Goal: Obtain resource: Download file/media

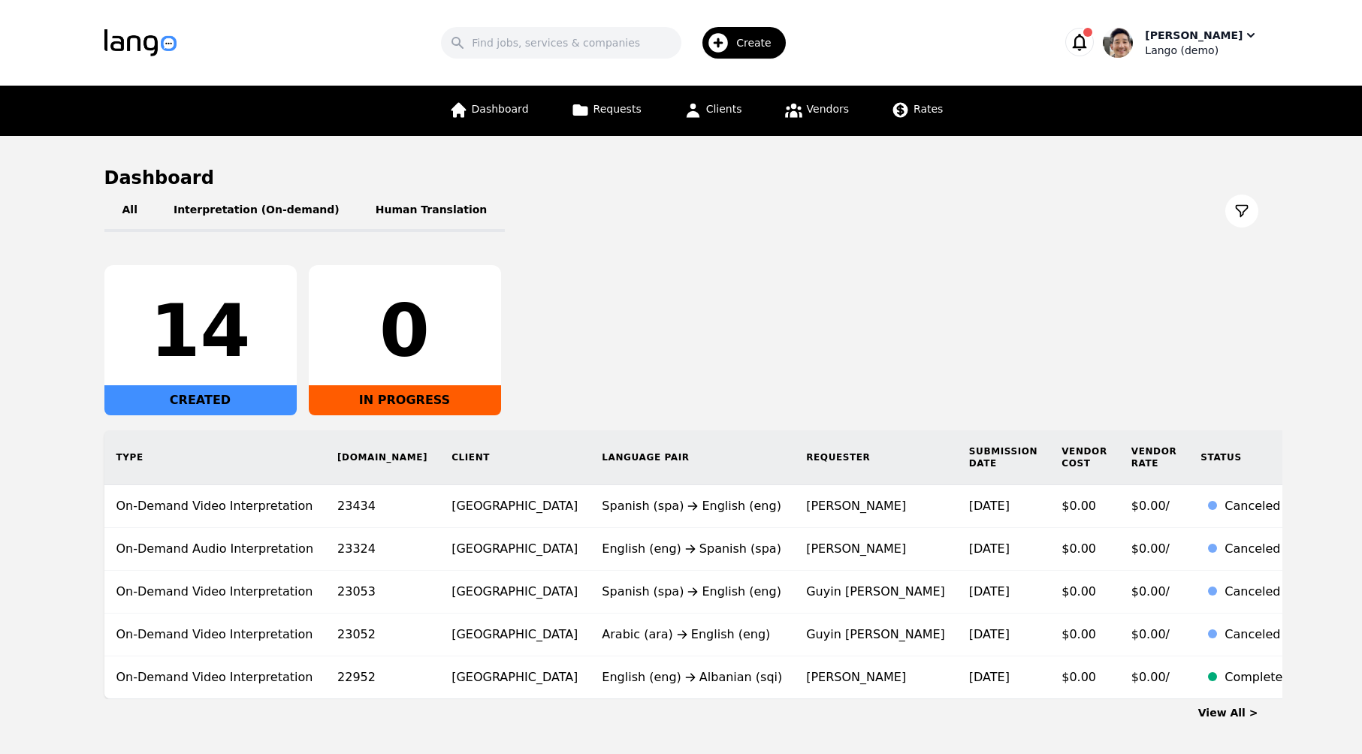
click at [1214, 38] on div "[PERSON_NAME]" at bounding box center [1194, 35] width 98 height 15
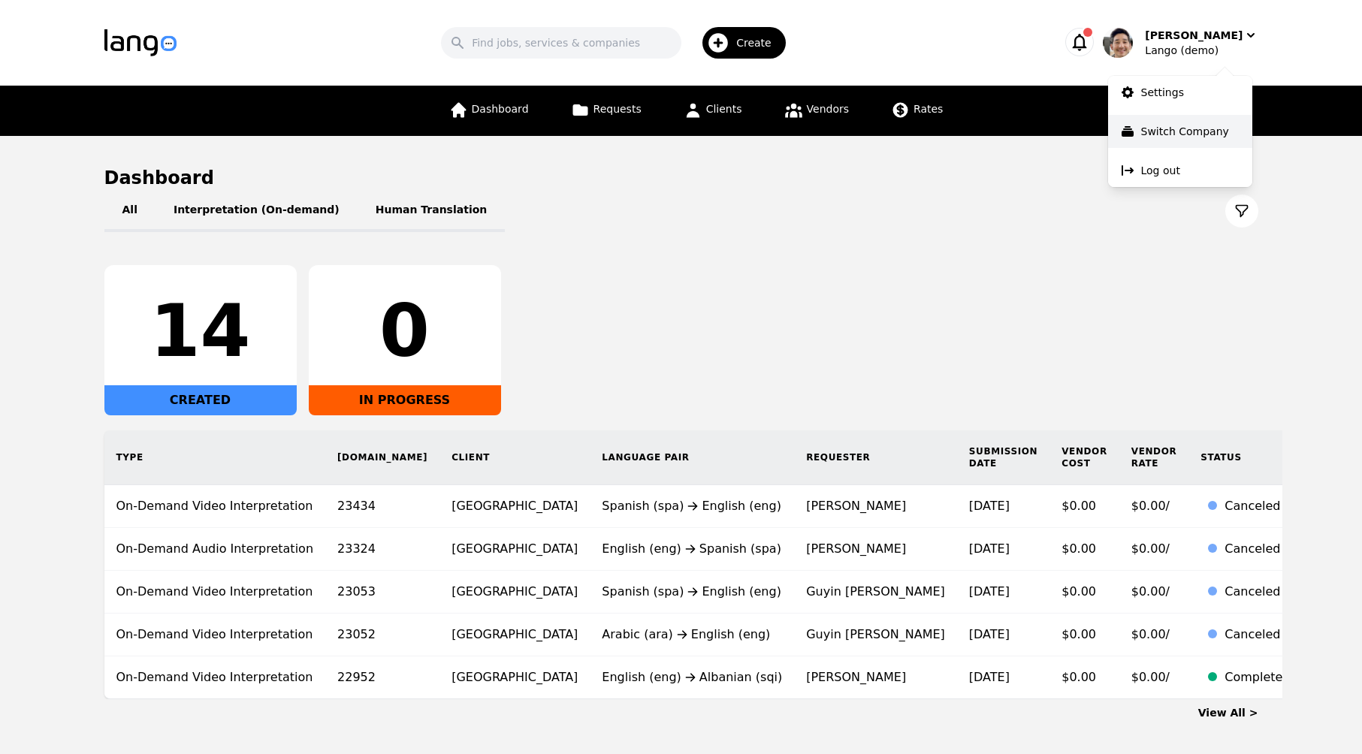
click at [1206, 122] on button "Switch Company" at bounding box center [1180, 131] width 144 height 33
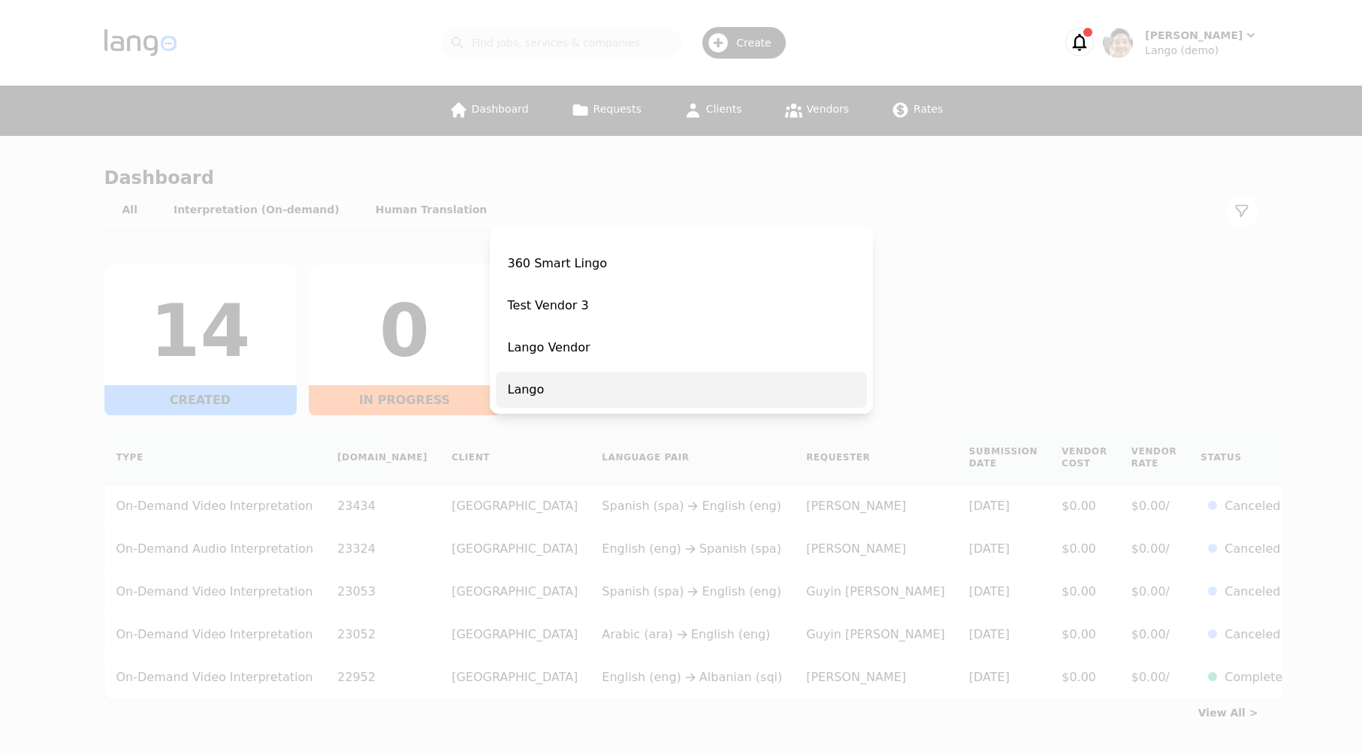
click at [619, 376] on span "Lango" at bounding box center [681, 390] width 371 height 36
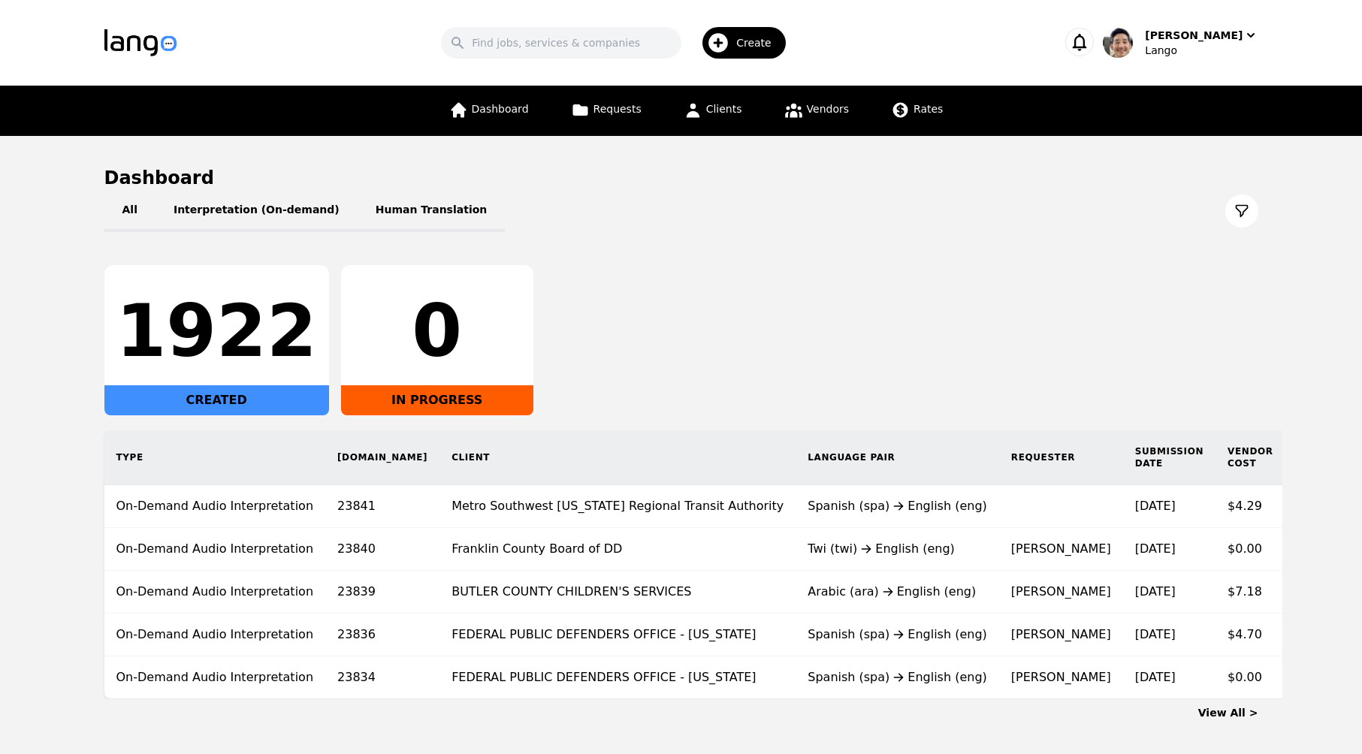
click at [822, 296] on div "1922 CREATED 0 IN PROGRESS" at bounding box center [681, 340] width 1154 height 150
click at [729, 109] on span "Clients" at bounding box center [724, 109] width 36 height 12
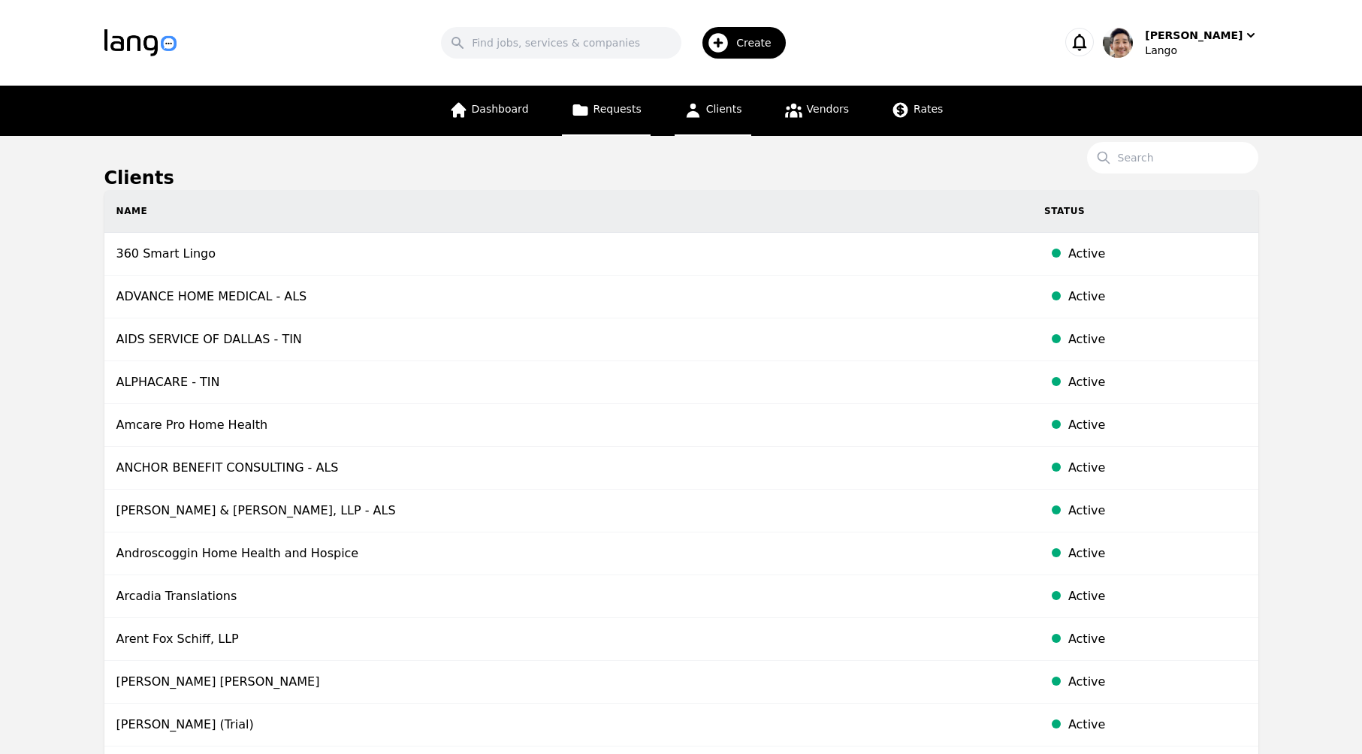
click at [620, 103] on span "Requests" at bounding box center [617, 109] width 48 height 12
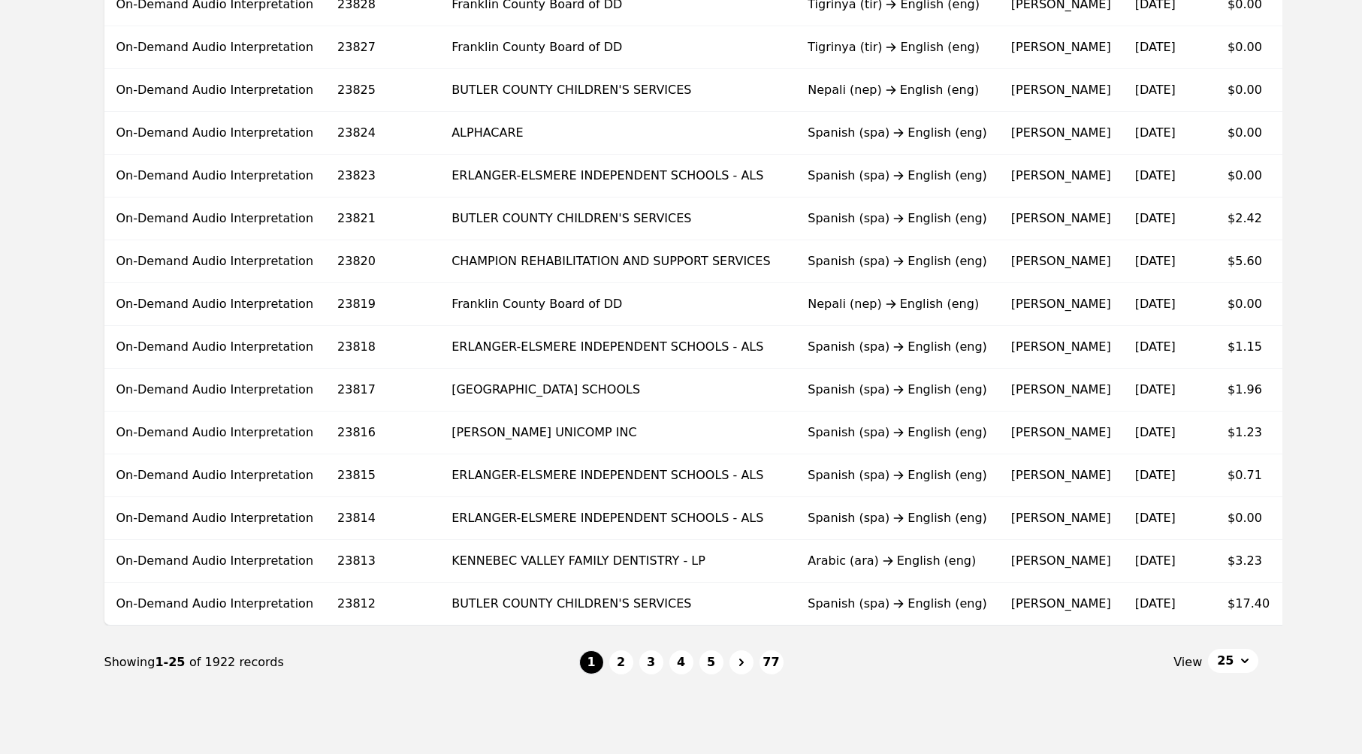
scroll to position [793, 0]
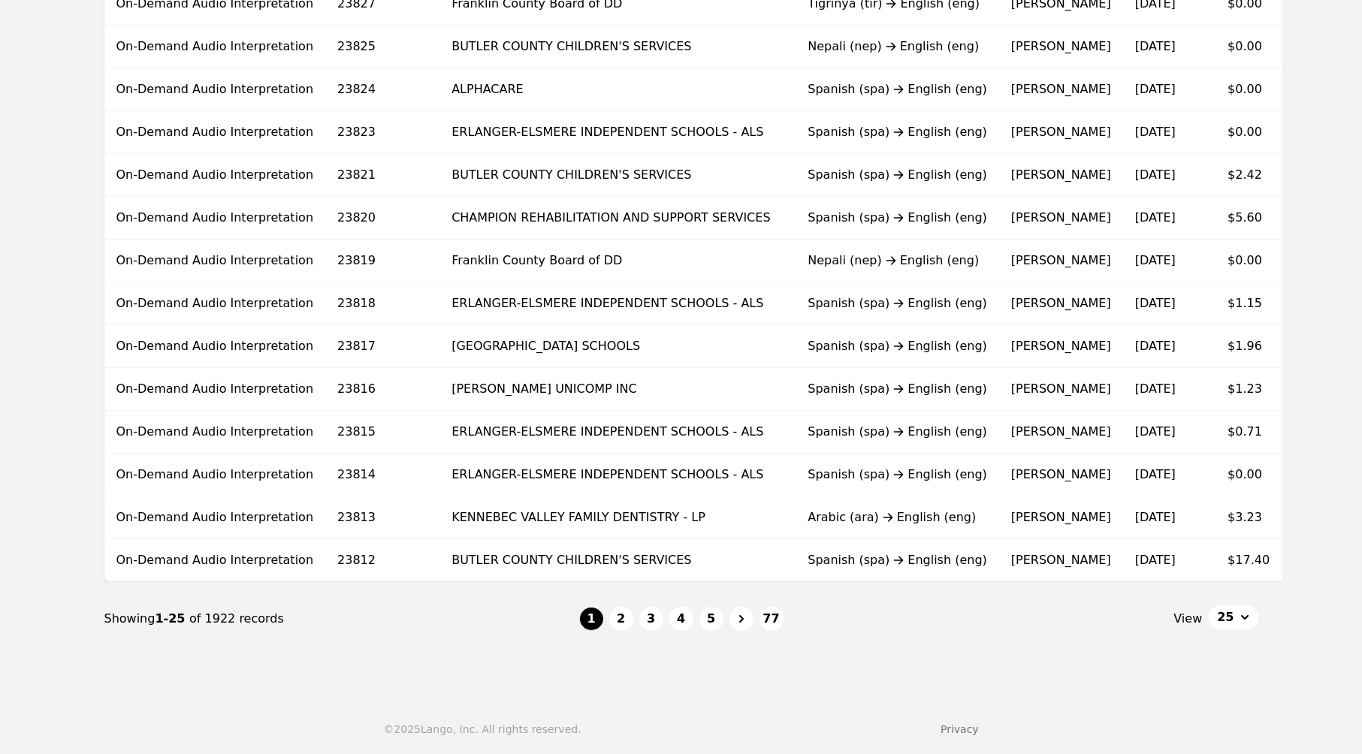
click at [1255, 621] on button "25" at bounding box center [1233, 617] width 50 height 24
click at [620, 622] on button "2" at bounding box center [621, 619] width 24 height 24
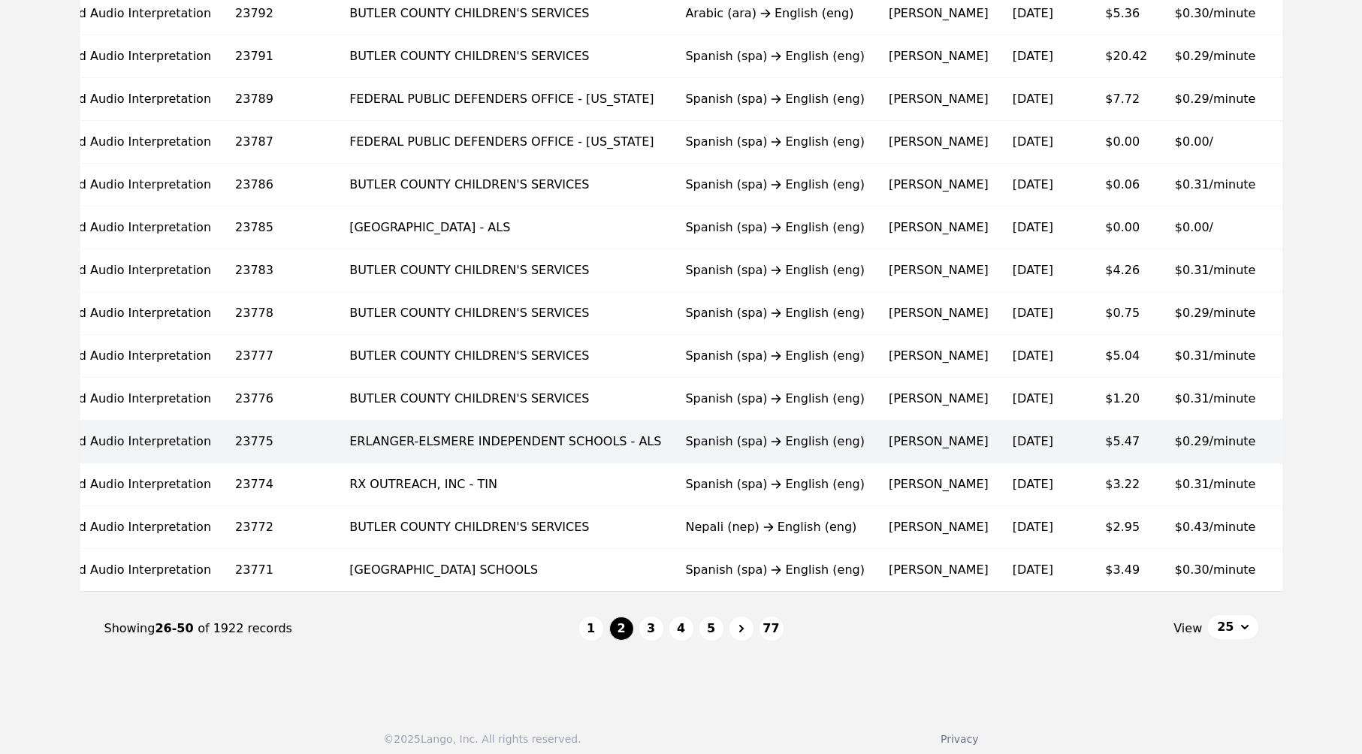
scroll to position [793, 0]
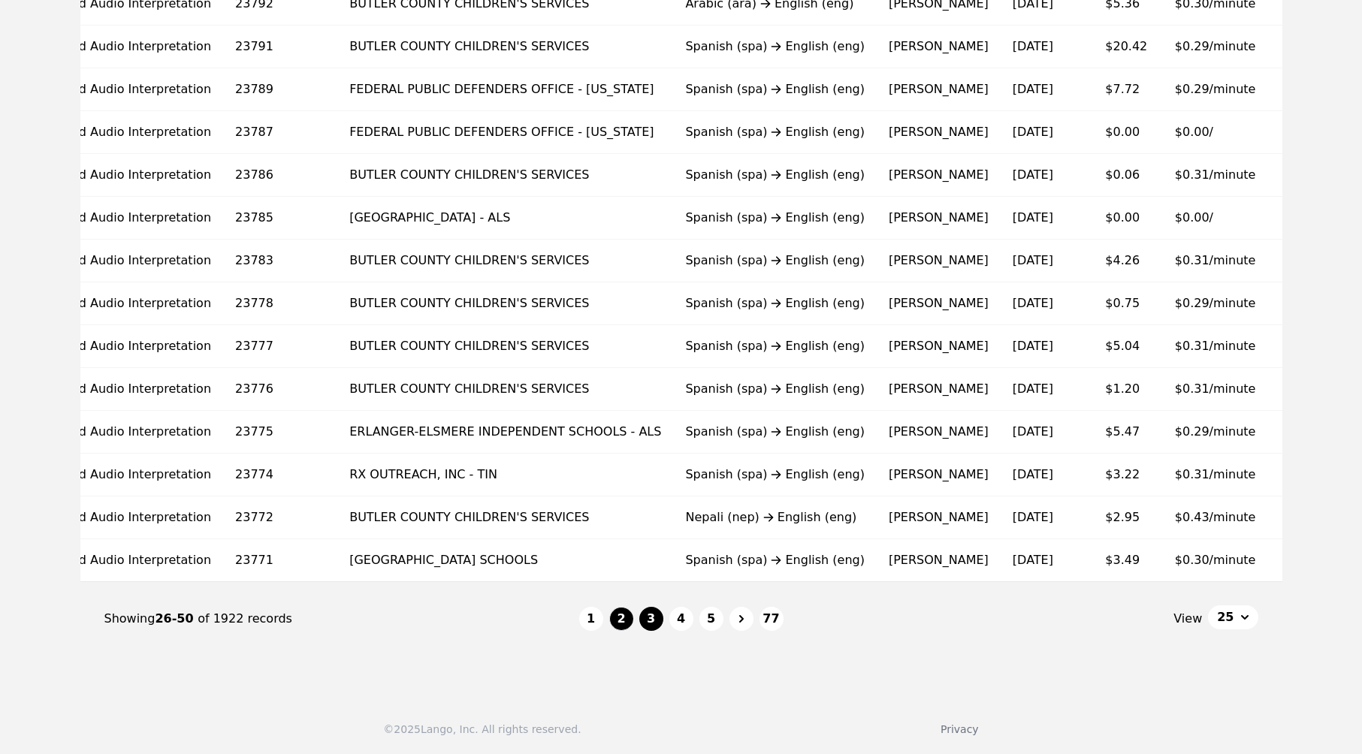
click at [656, 616] on button "3" at bounding box center [651, 619] width 24 height 24
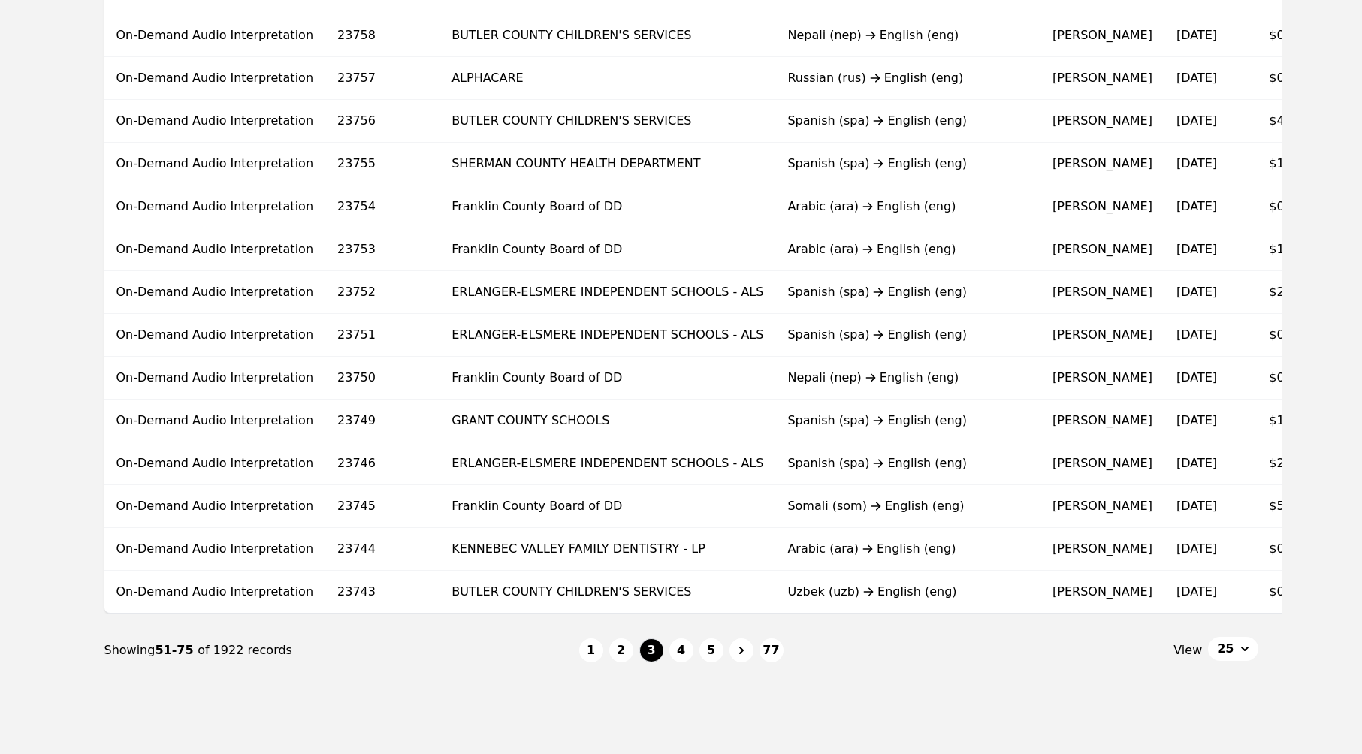
scroll to position [777, 0]
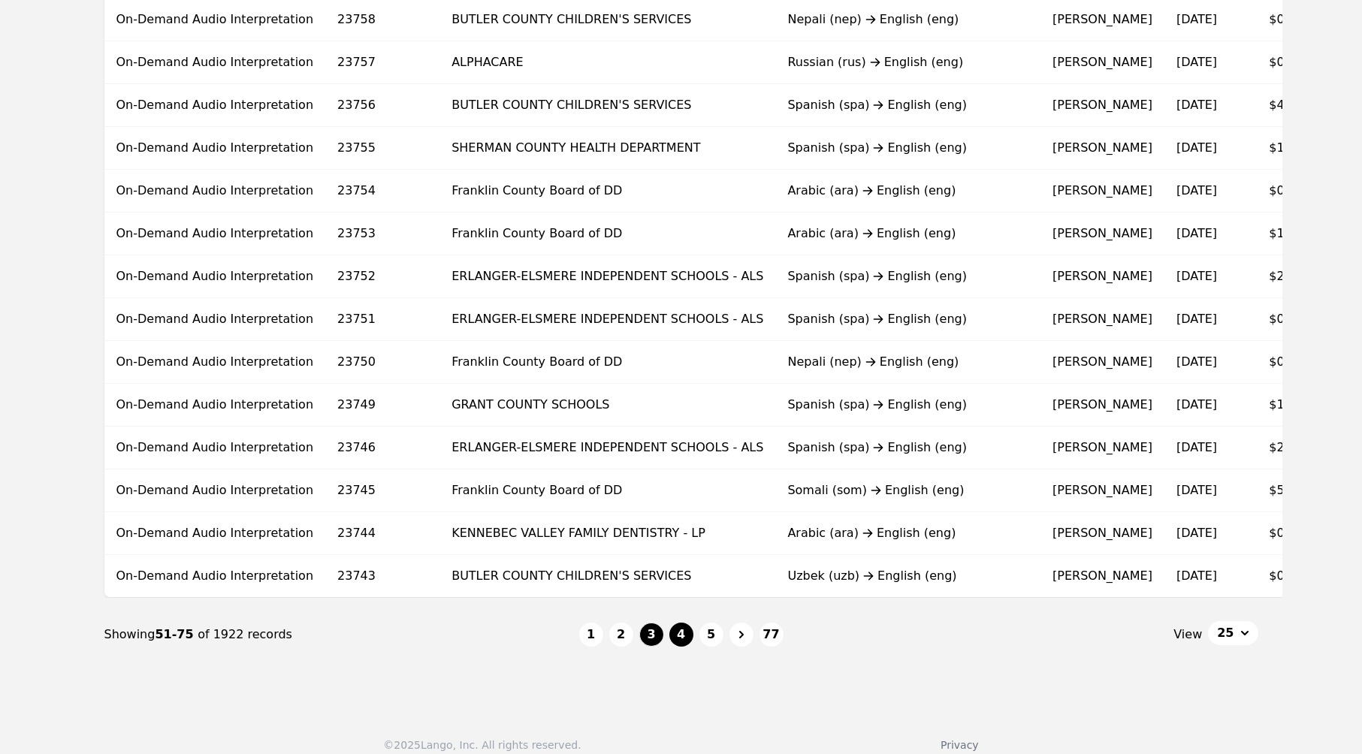
click at [680, 633] on button "4" at bounding box center [681, 635] width 24 height 24
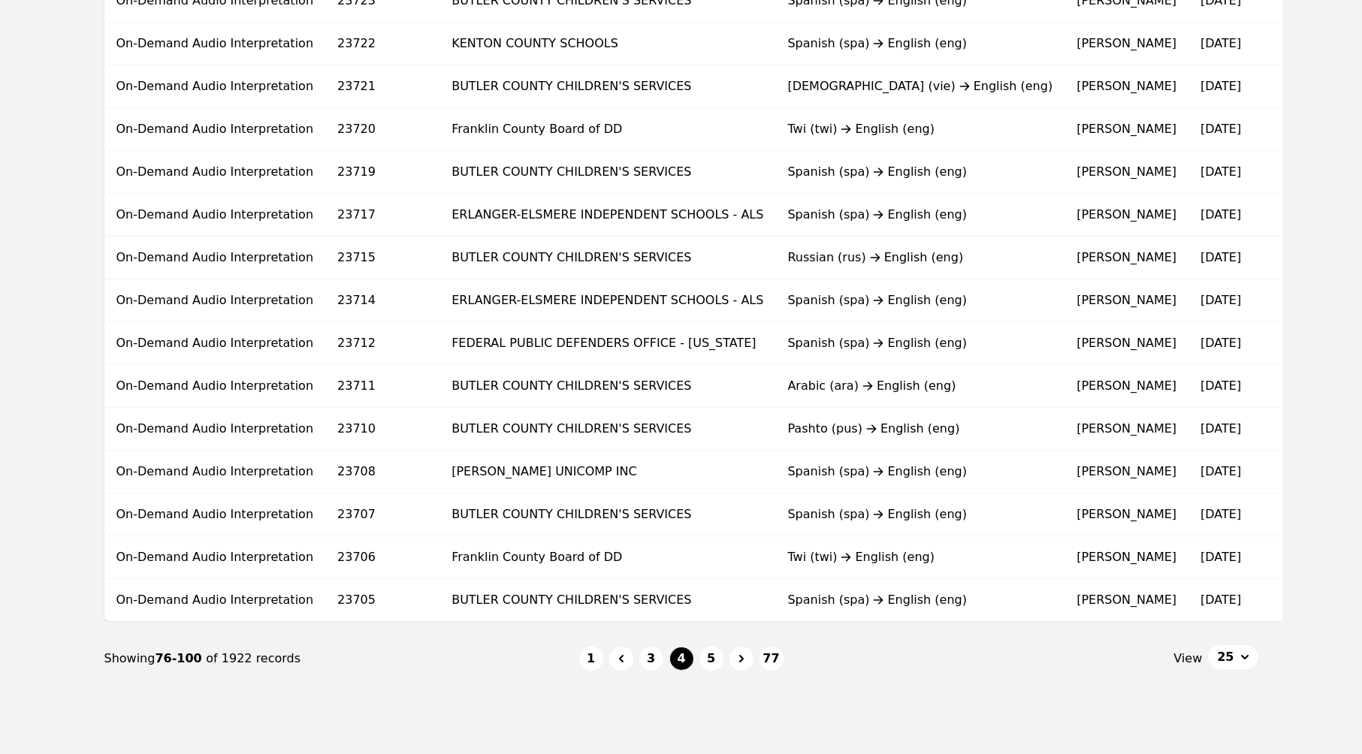
scroll to position [756, 0]
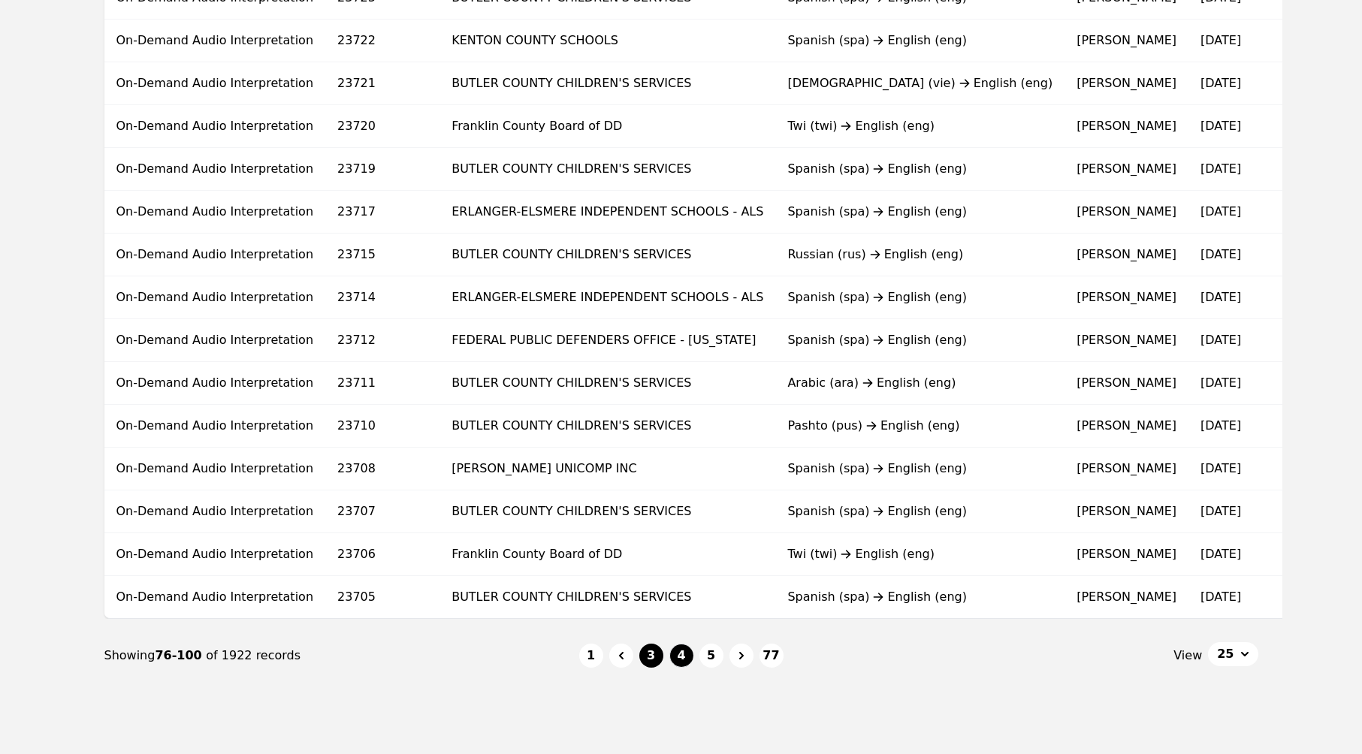
click at [652, 660] on button "3" at bounding box center [651, 656] width 24 height 24
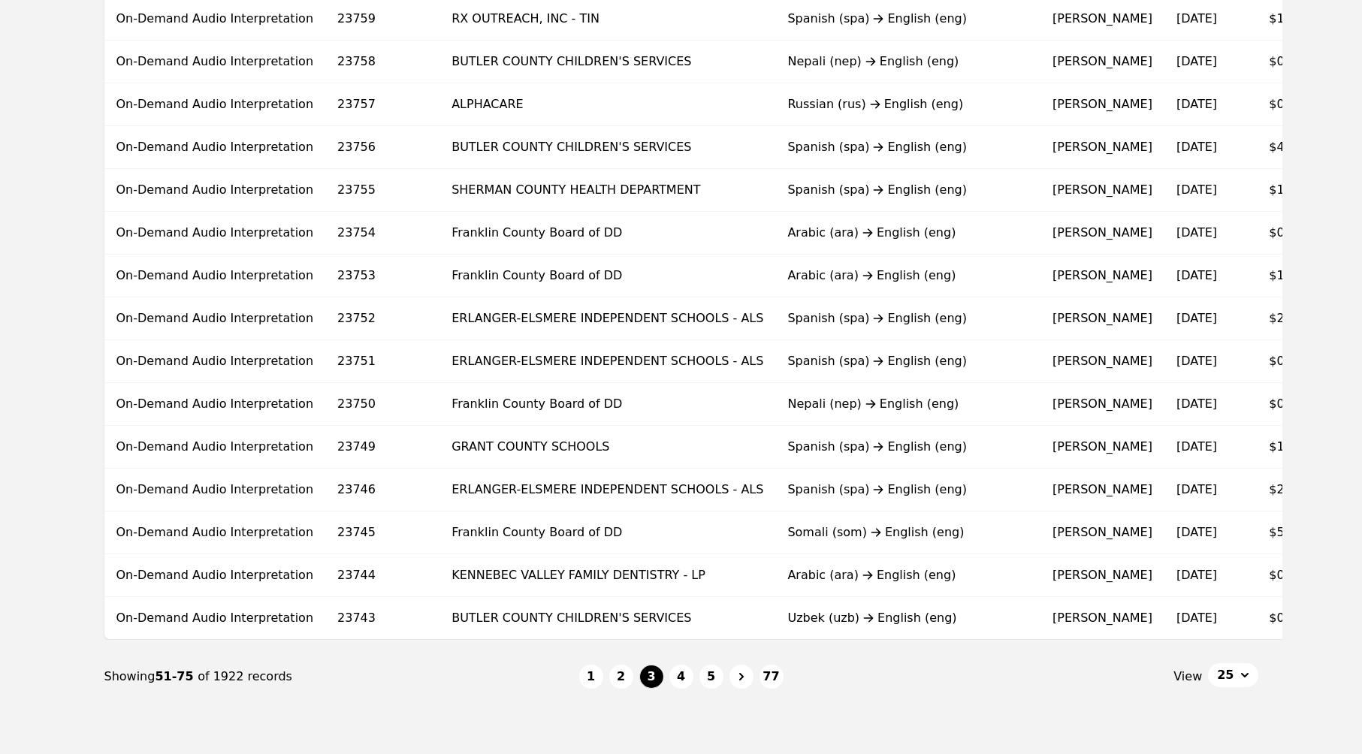
scroll to position [747, 0]
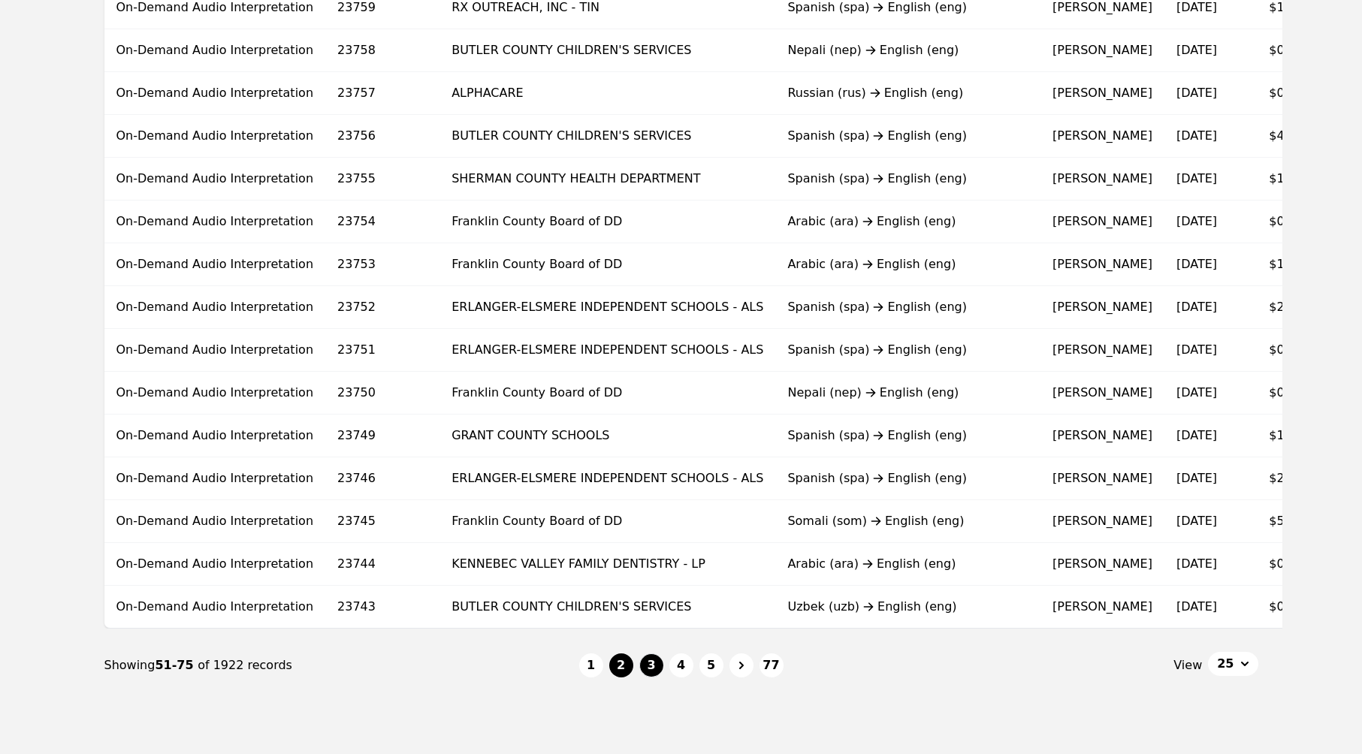
click at [618, 670] on button "2" at bounding box center [621, 665] width 24 height 24
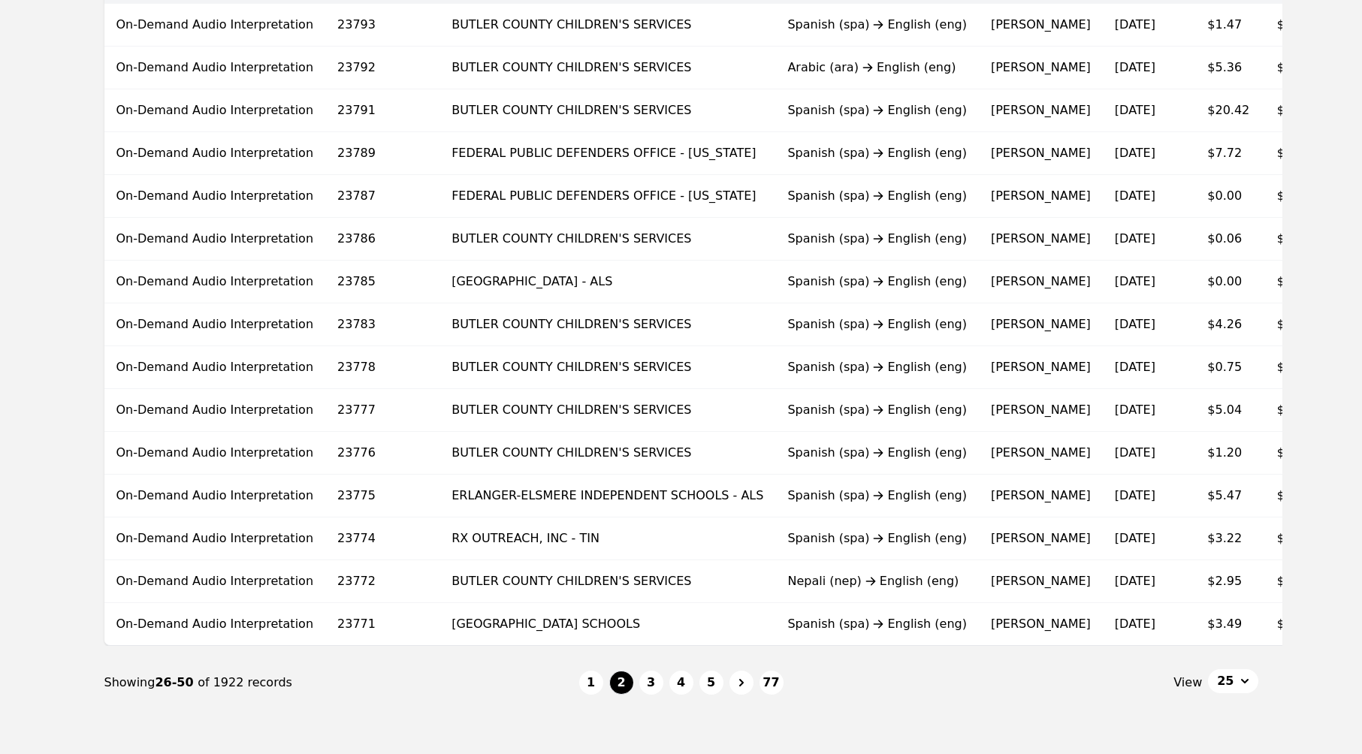
scroll to position [793, 0]
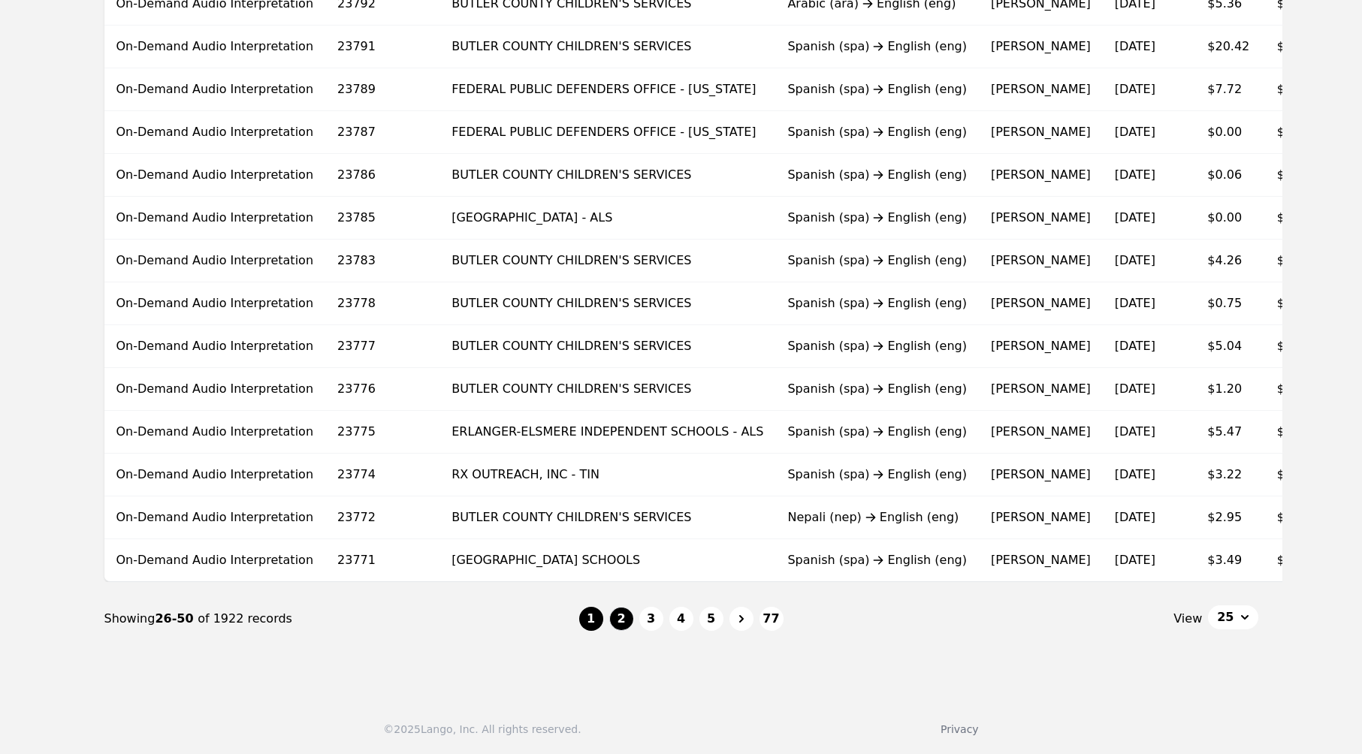
click at [593, 623] on button "1" at bounding box center [591, 619] width 24 height 24
click at [593, 623] on li "1" at bounding box center [591, 619] width 24 height 24
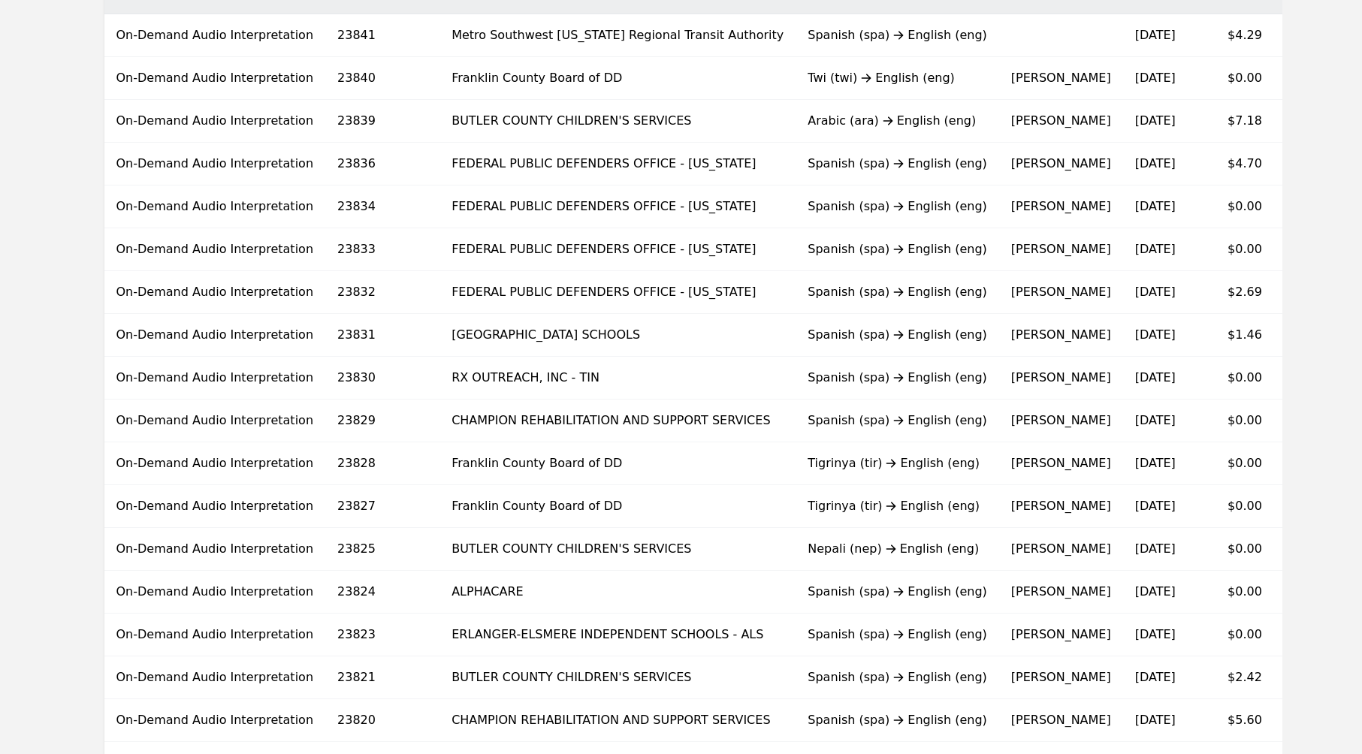
scroll to position [105, 0]
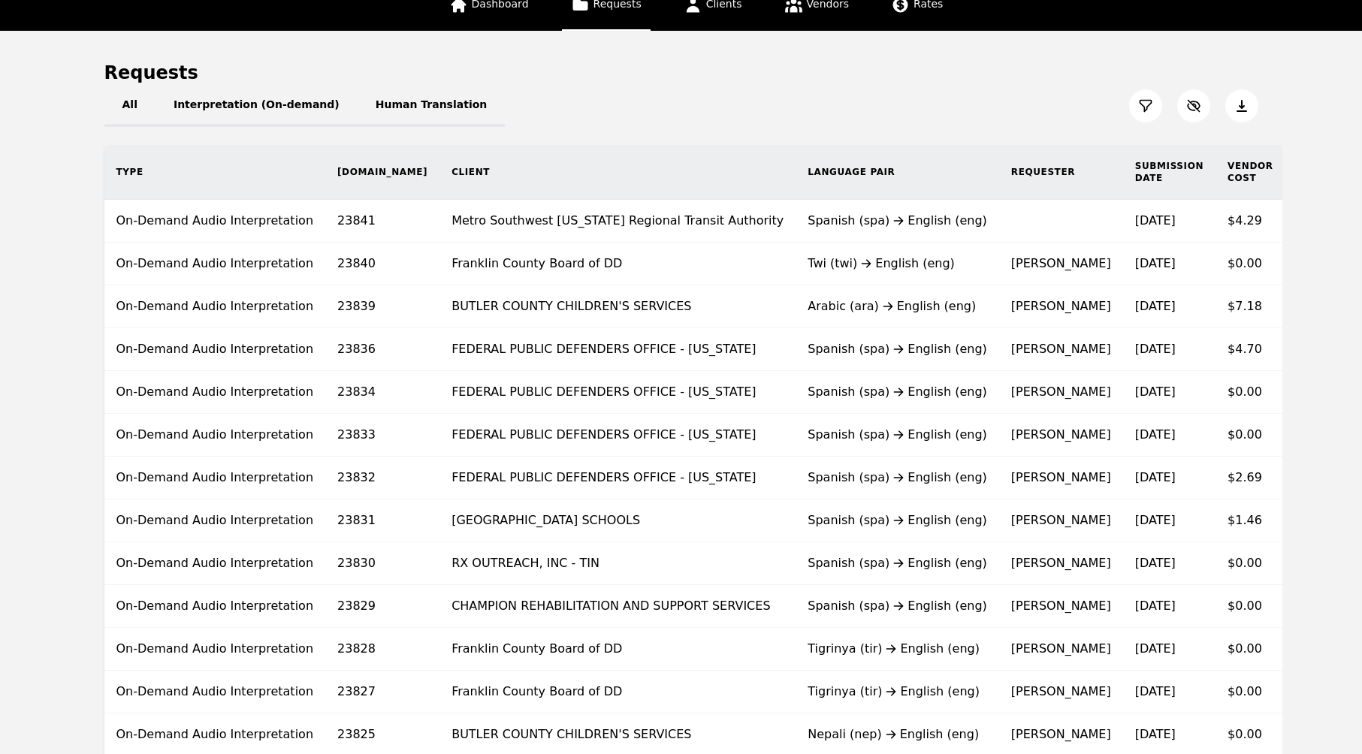
click at [1143, 105] on icon at bounding box center [1145, 105] width 15 height 15
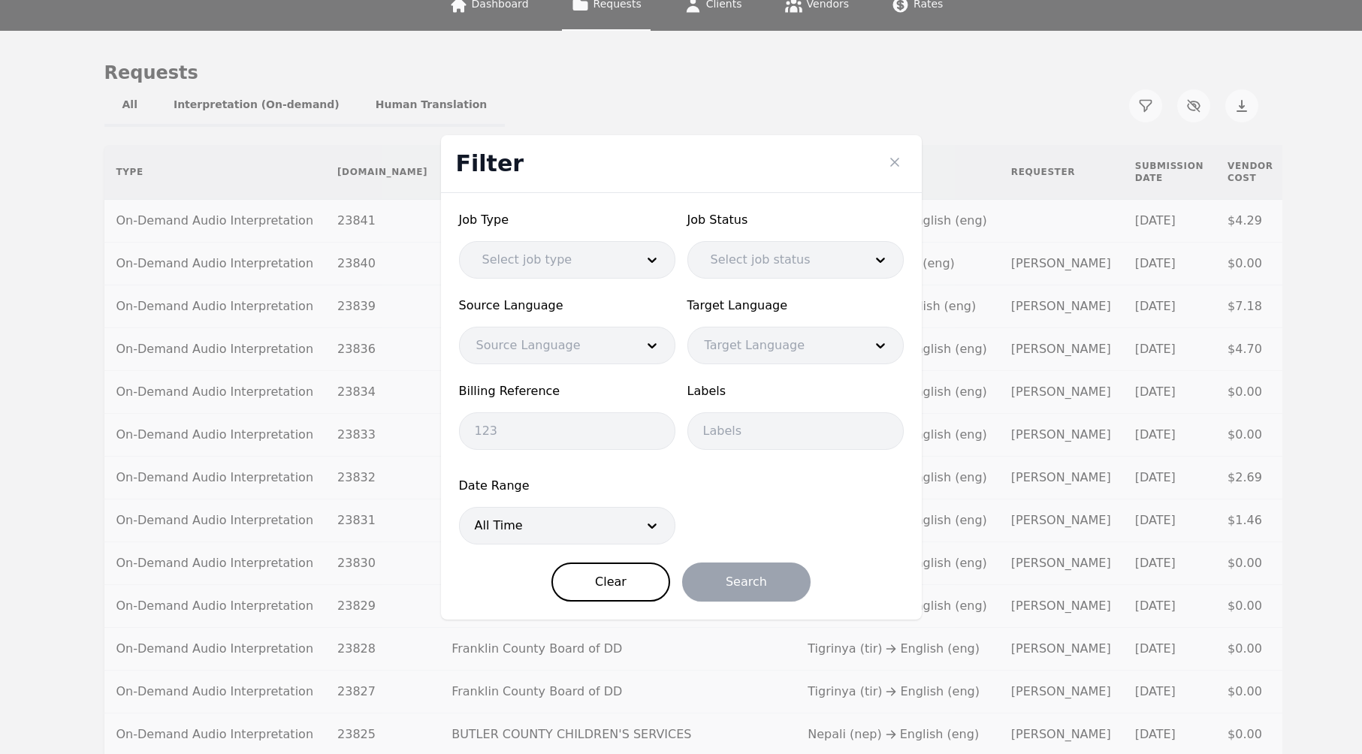
click at [529, 541] on div at bounding box center [545, 526] width 170 height 36
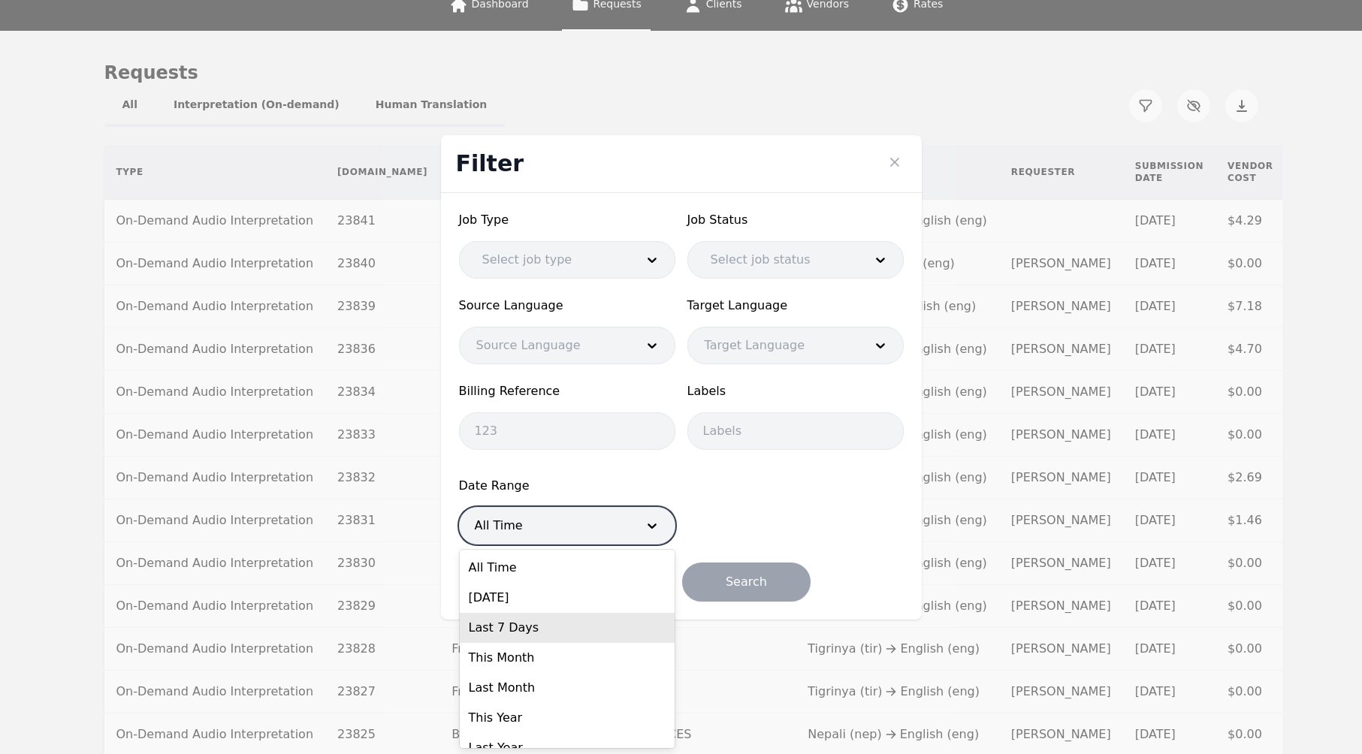
click at [565, 619] on div "Last 7 Days" at bounding box center [567, 628] width 215 height 30
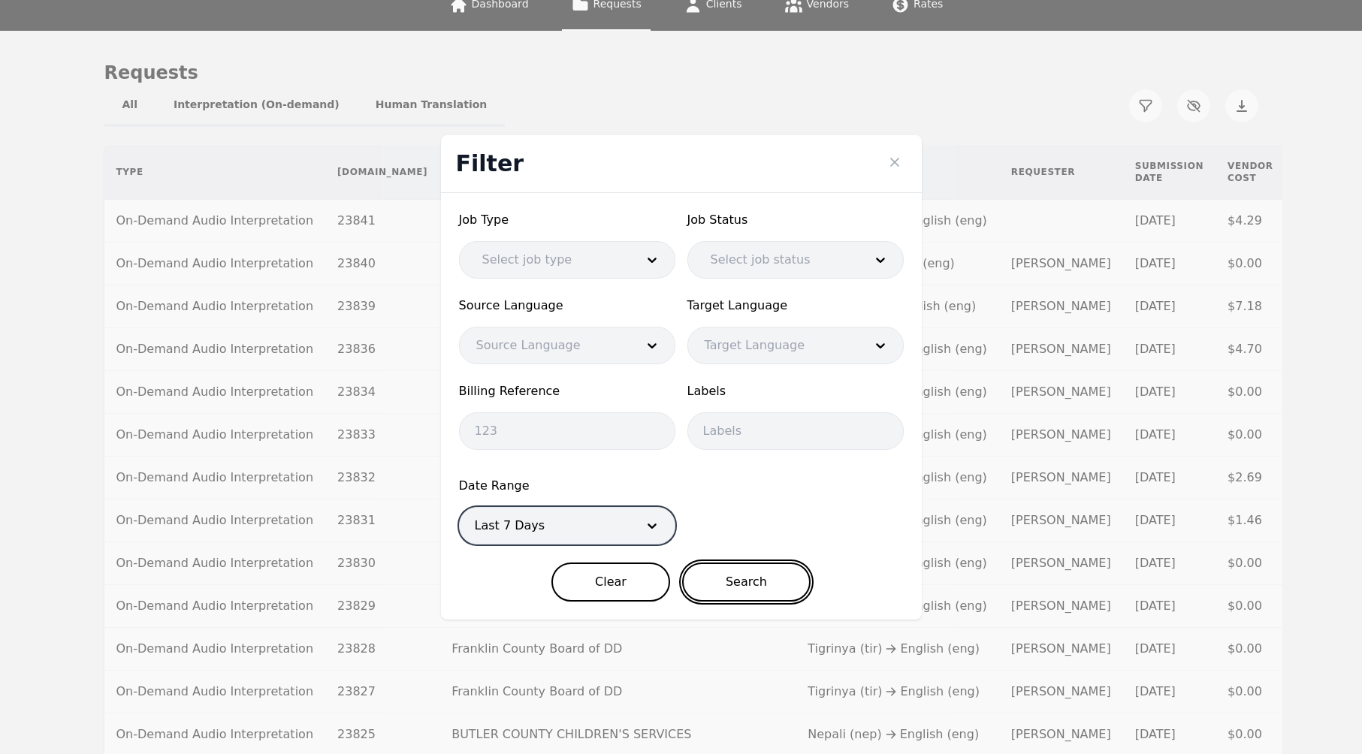
click at [763, 579] on button "Search" at bounding box center [746, 582] width 128 height 39
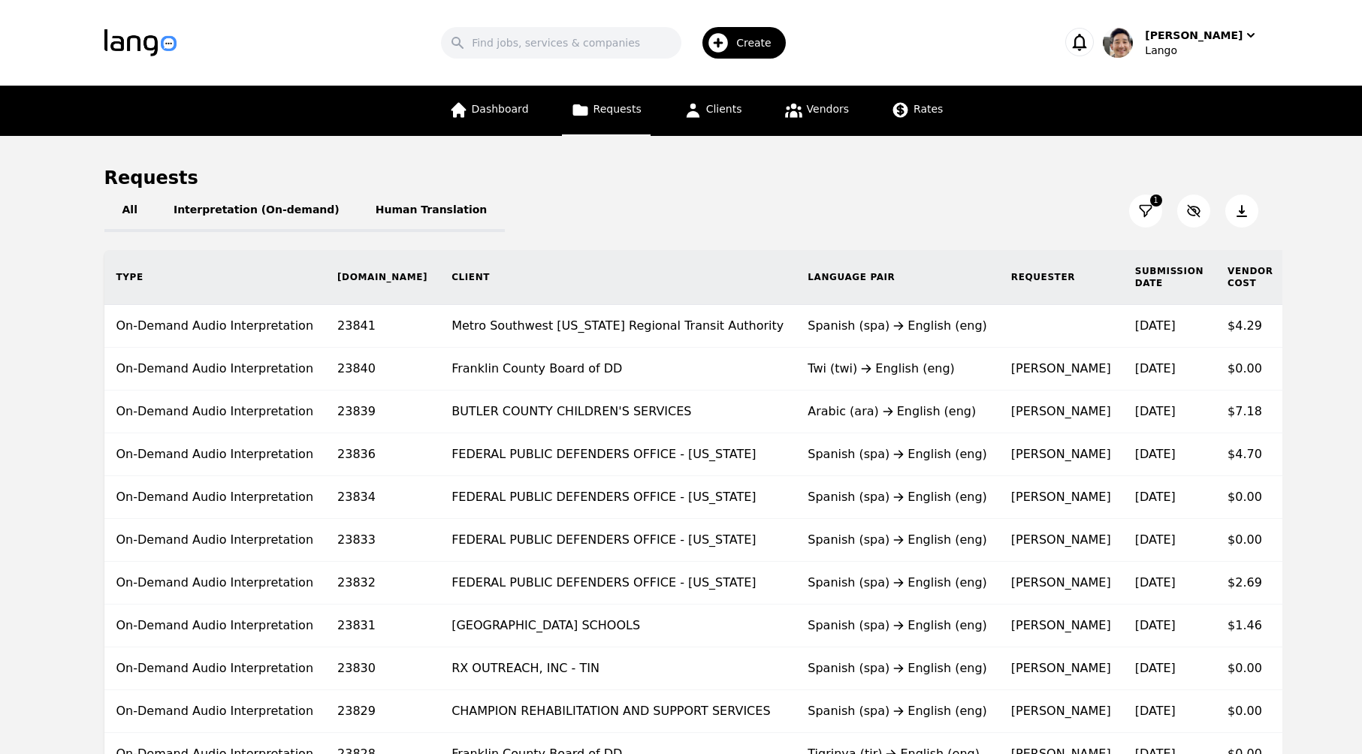
click at [1242, 204] on icon at bounding box center [1241, 211] width 15 height 15
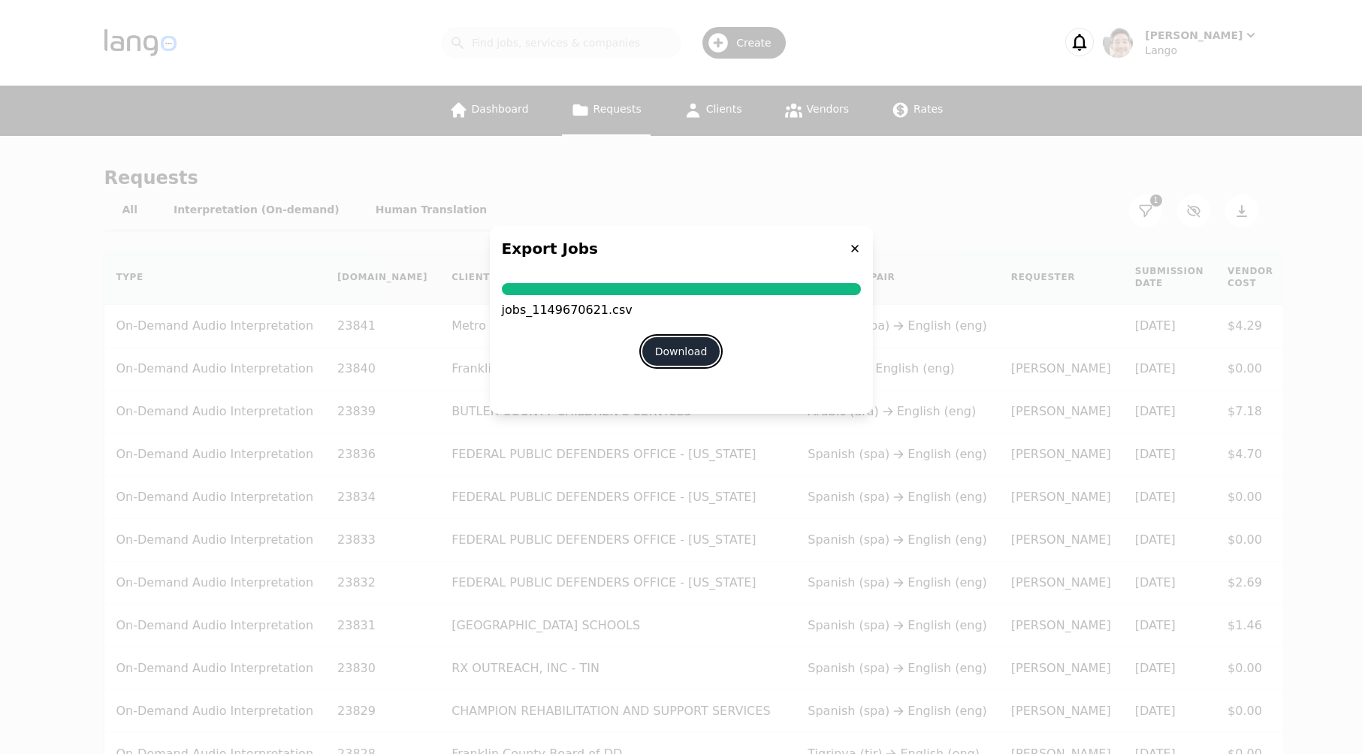
click at [698, 355] on button "Download" at bounding box center [681, 351] width 78 height 29
